Goal: Transaction & Acquisition: Purchase product/service

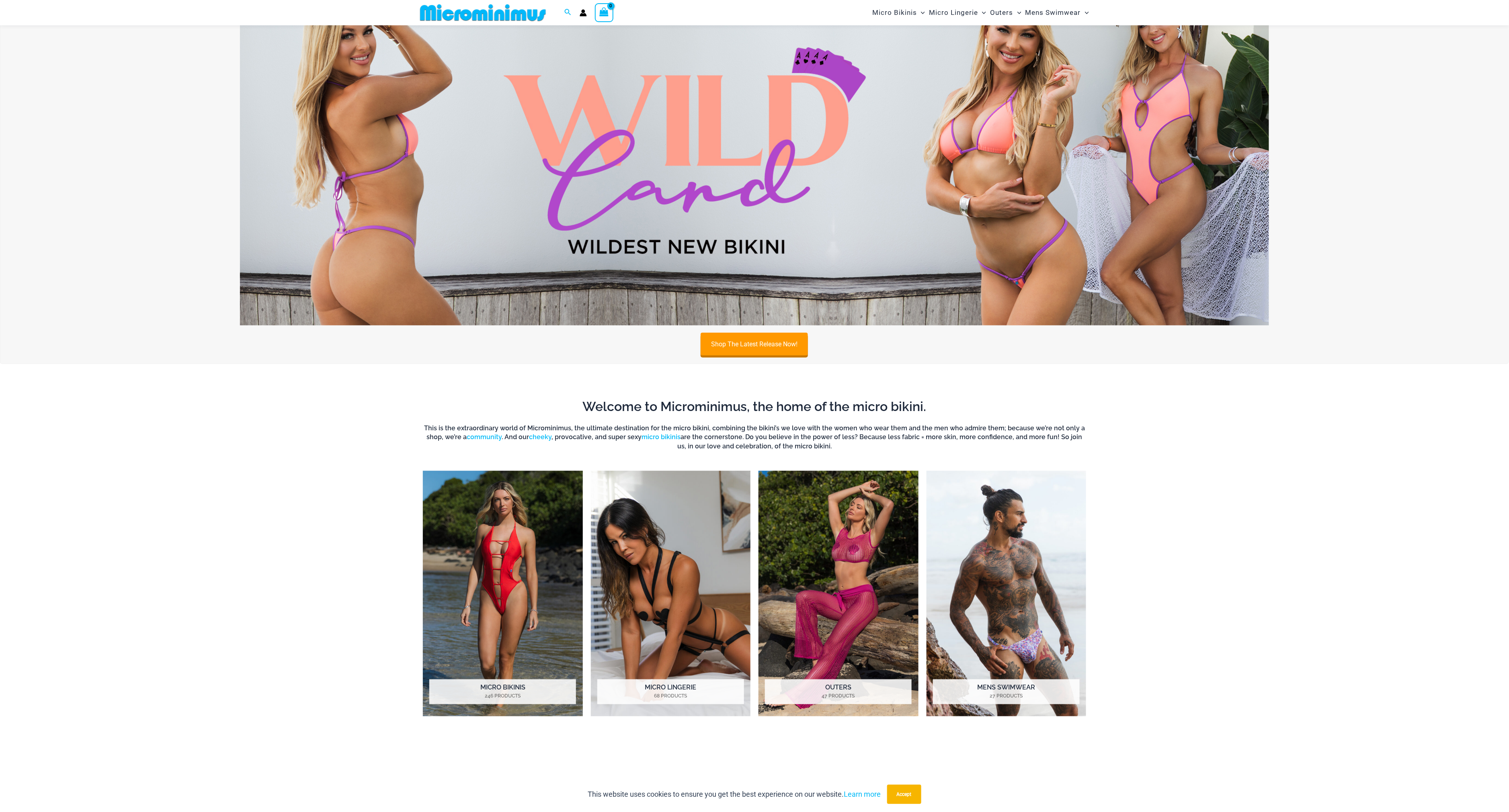
scroll to position [475, 0]
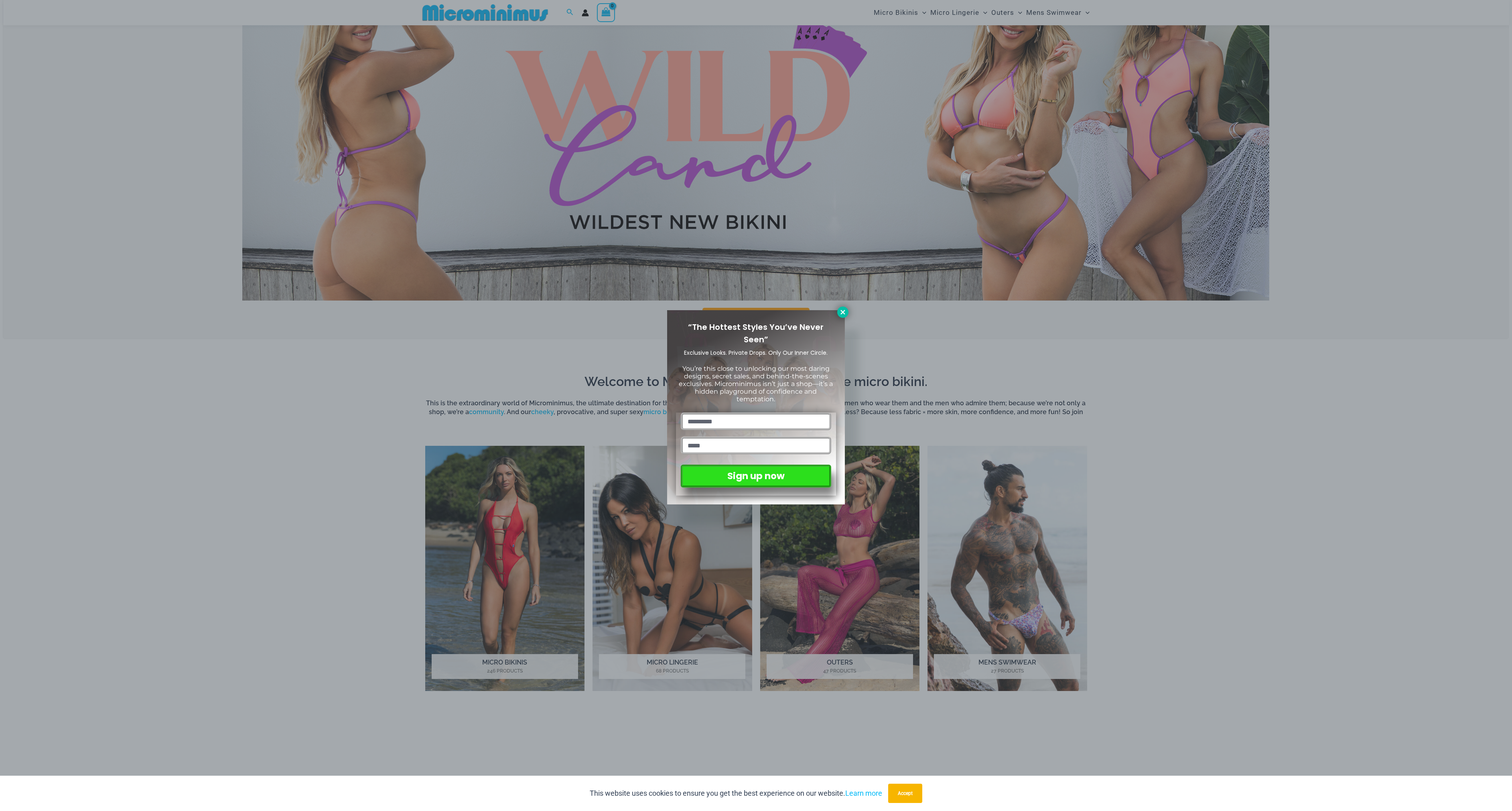
click at [839, 309] on icon at bounding box center [843, 312] width 7 height 7
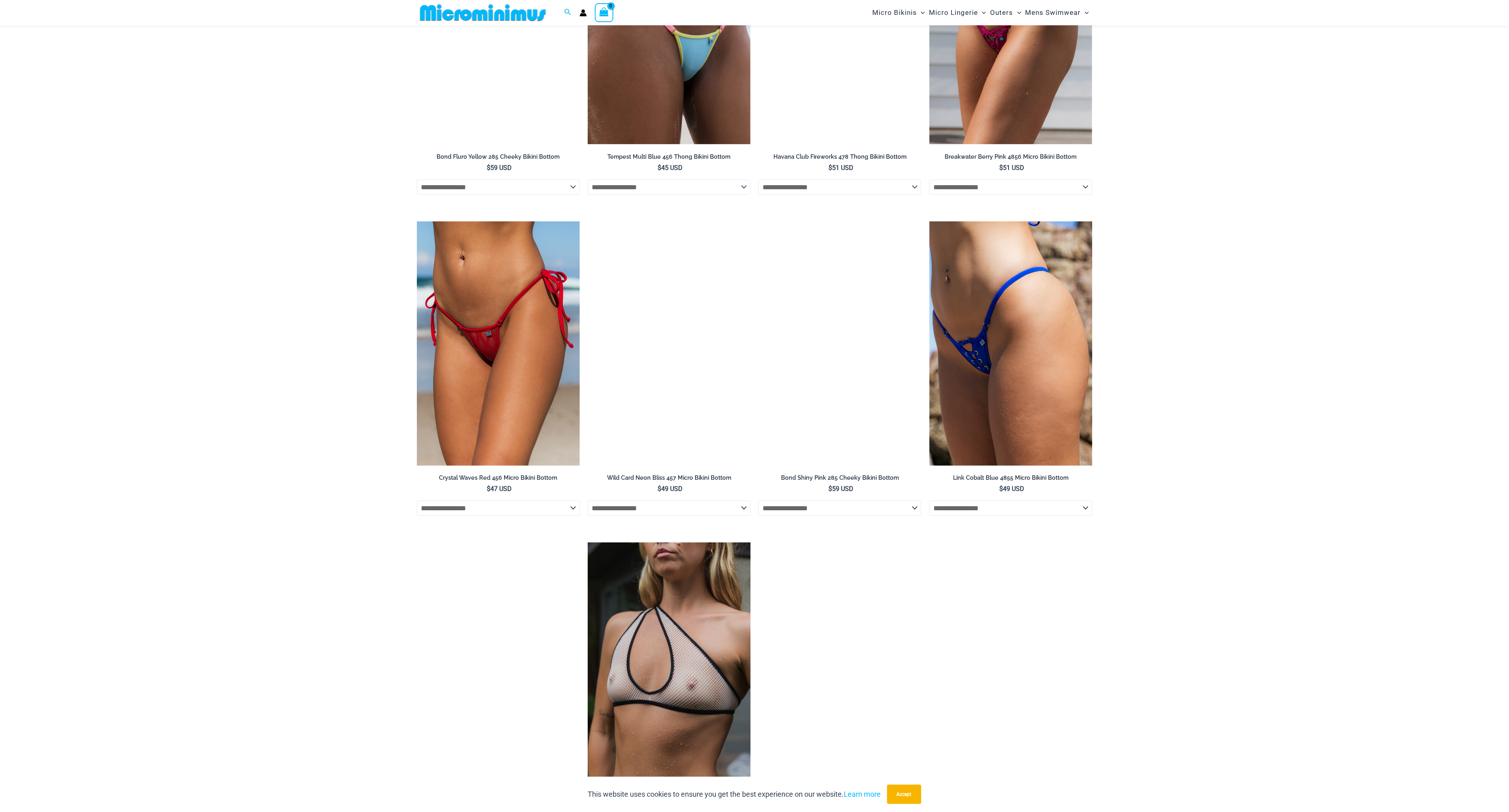
scroll to position [2150, 0]
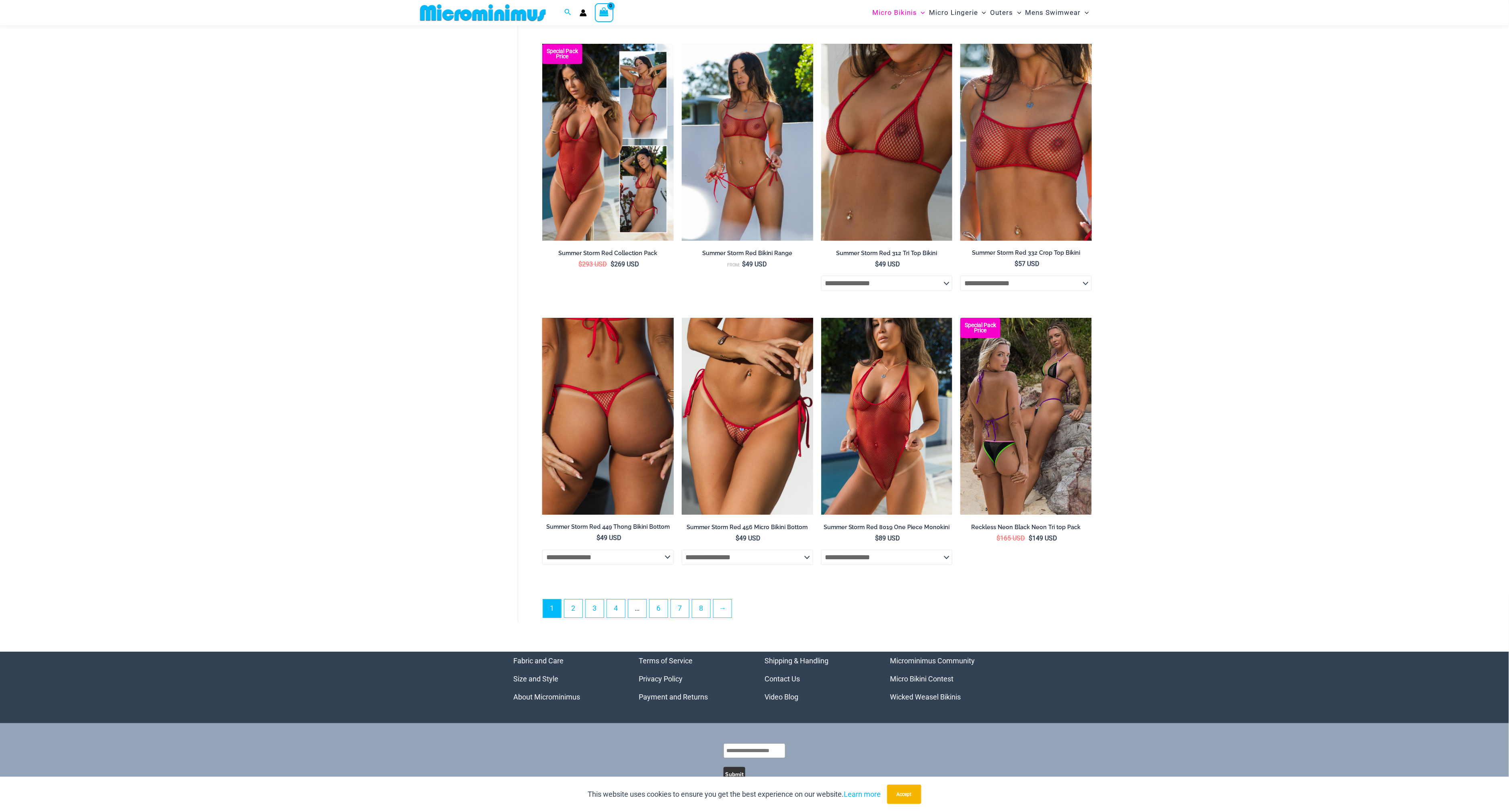
scroll to position [1877, 0]
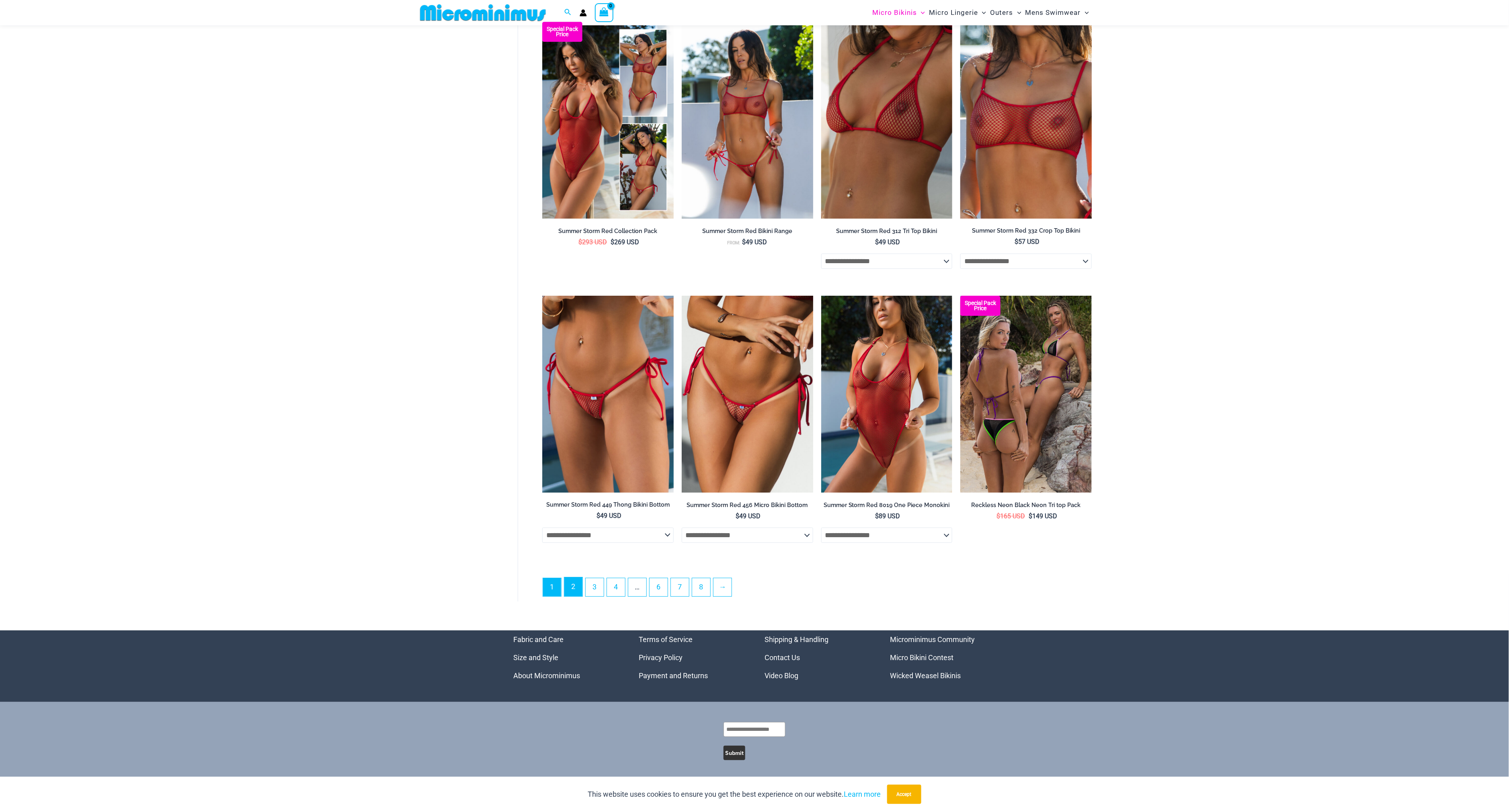
click at [577, 582] on link "2" at bounding box center [573, 587] width 18 height 19
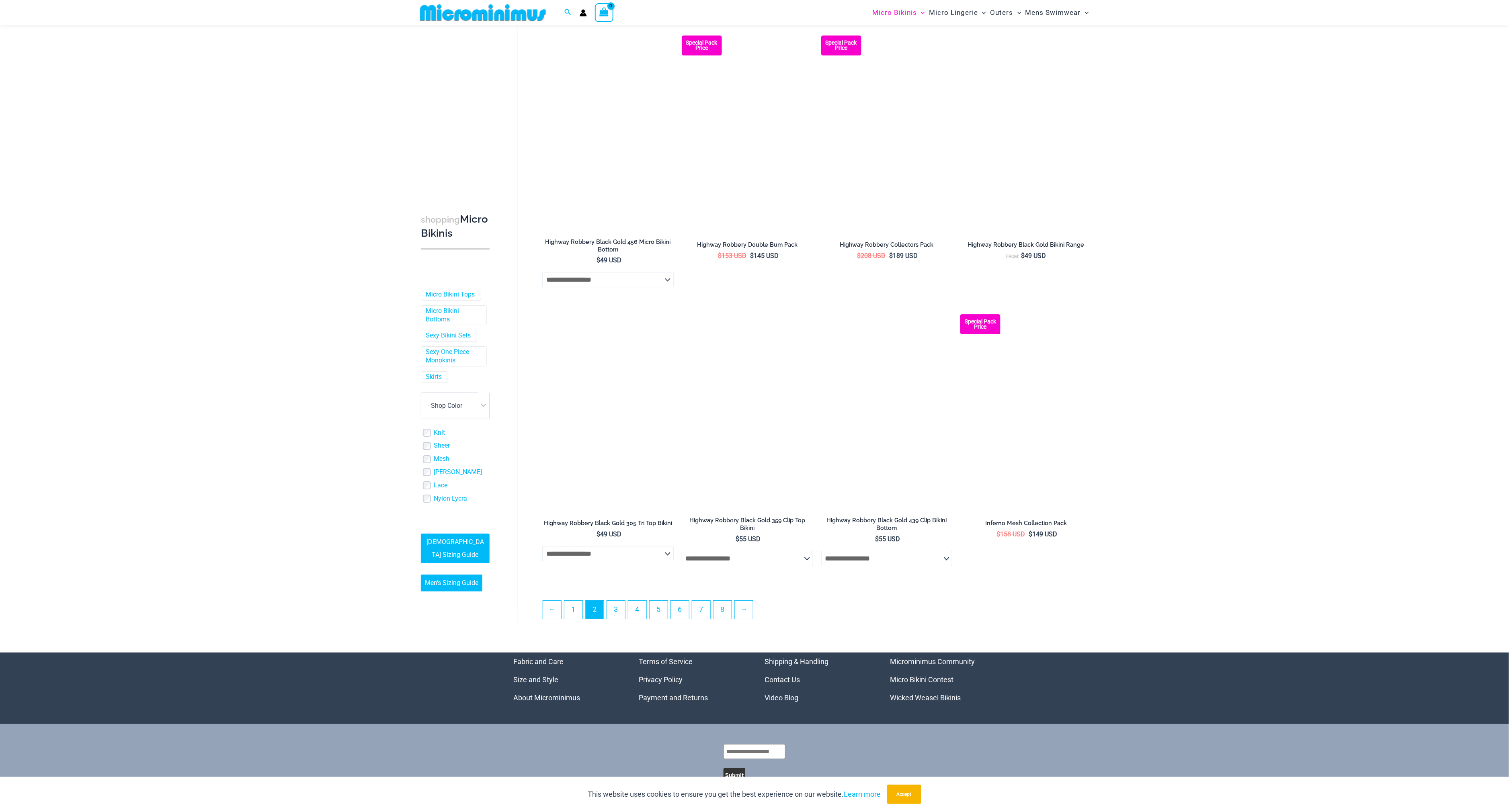
scroll to position [1731, 0]
